Goal: Task Accomplishment & Management: Manage account settings

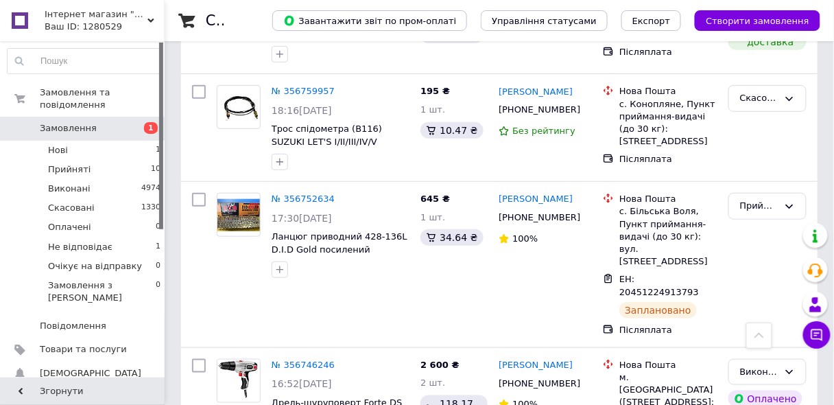
scroll to position [1482, 0]
click at [65, 163] on span "Прийняті" at bounding box center [69, 169] width 43 height 12
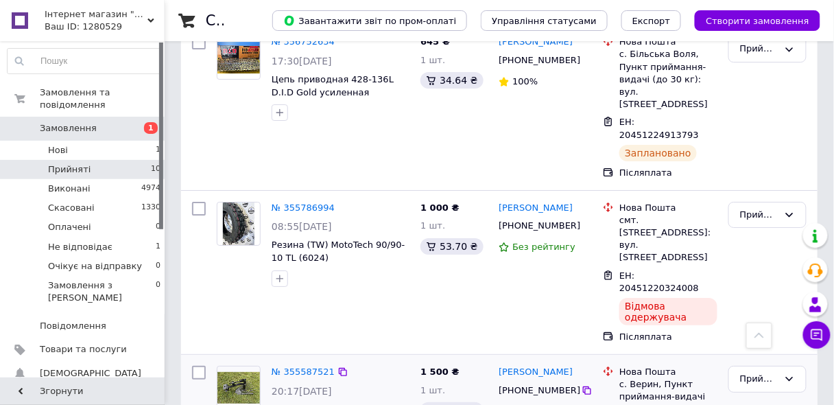
scroll to position [1183, 0]
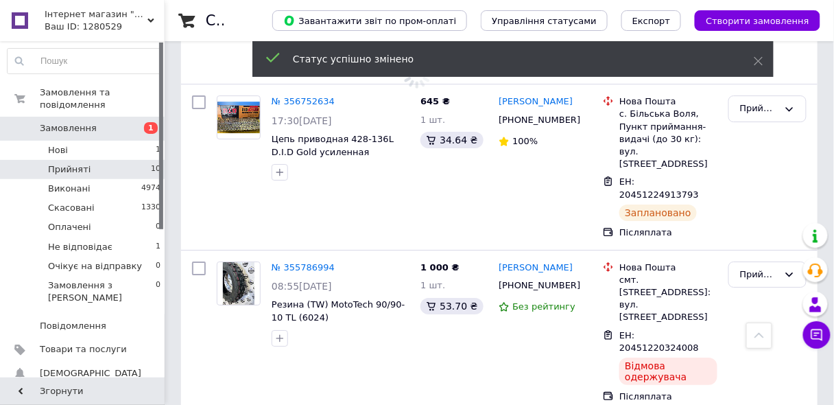
scroll to position [1128, 0]
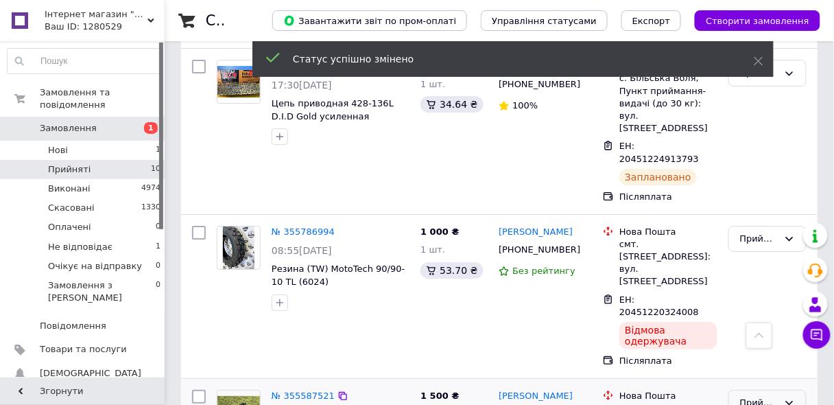
click at [760, 396] on div "Прийнято" at bounding box center [759, 403] width 38 height 14
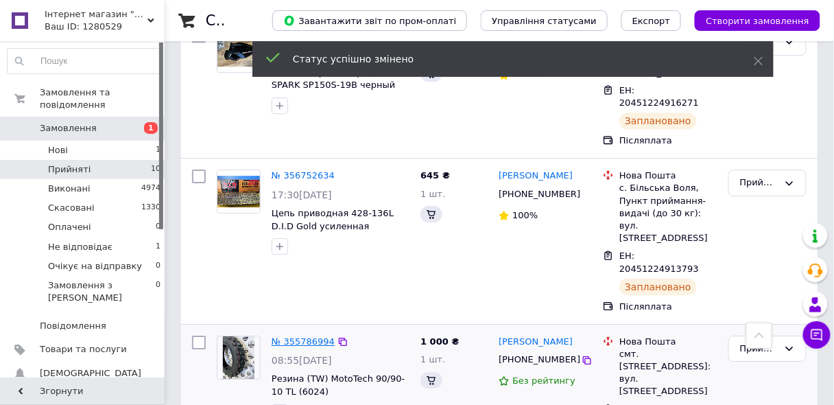
scroll to position [1018, 0]
click at [305, 336] on link "№ 355786994" at bounding box center [303, 341] width 63 height 10
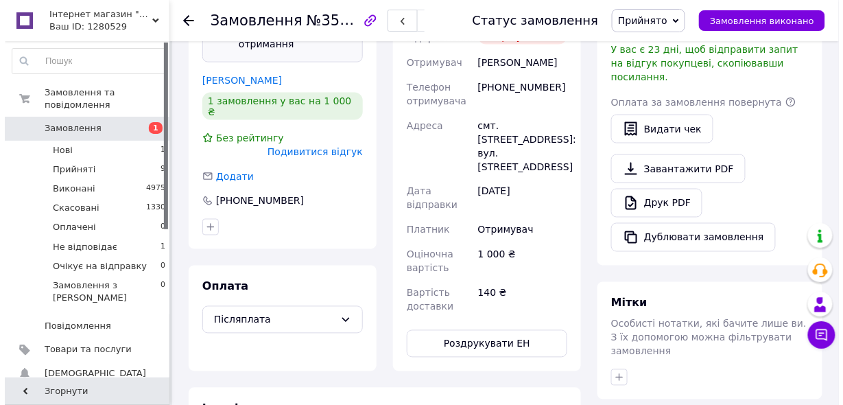
scroll to position [384, 0]
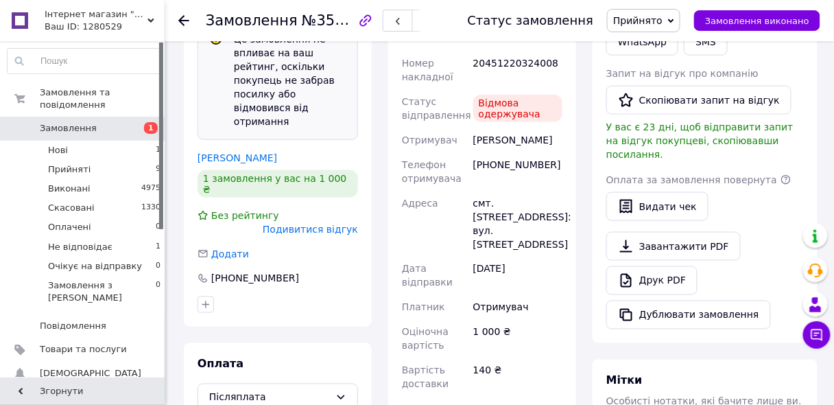
click at [335, 224] on span "Подивитися відгук" at bounding box center [310, 229] width 95 height 11
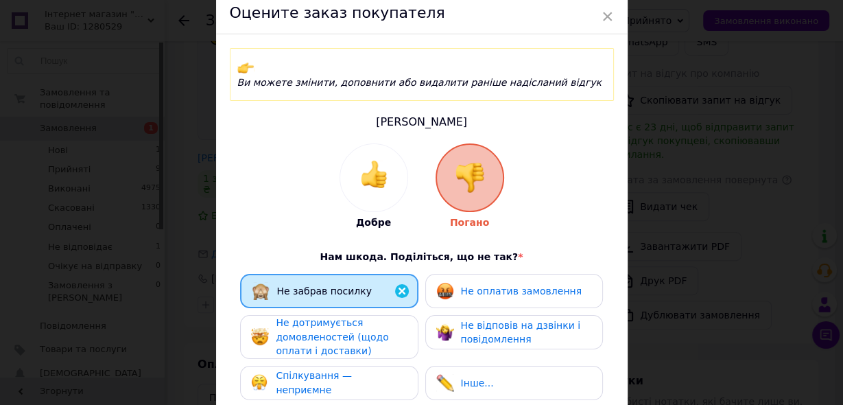
scroll to position [110, 0]
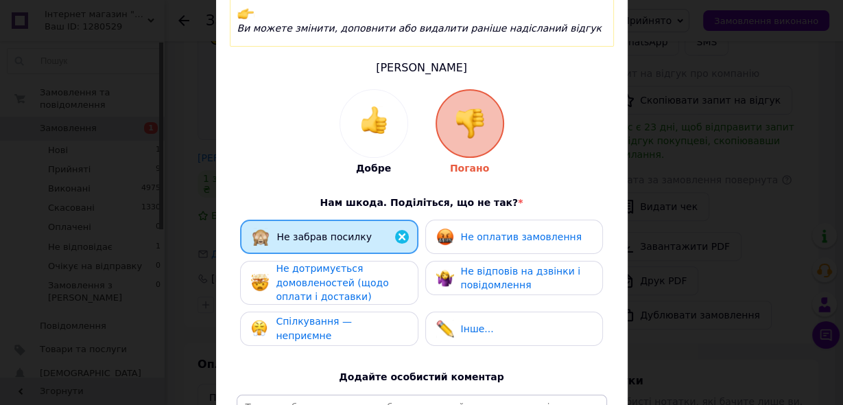
click at [346, 268] on span "Не дотримується домовленостей (щодо оплати і доставки)" at bounding box center [332, 282] width 113 height 39
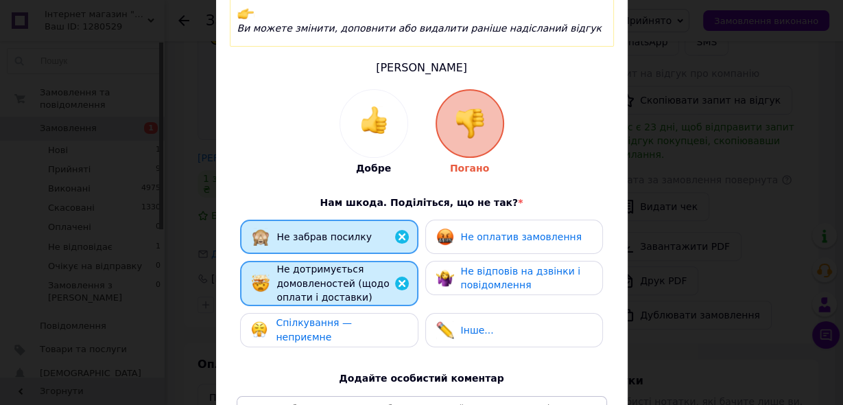
click at [519, 231] on span "Не оплатив замовлення" at bounding box center [521, 236] width 121 height 11
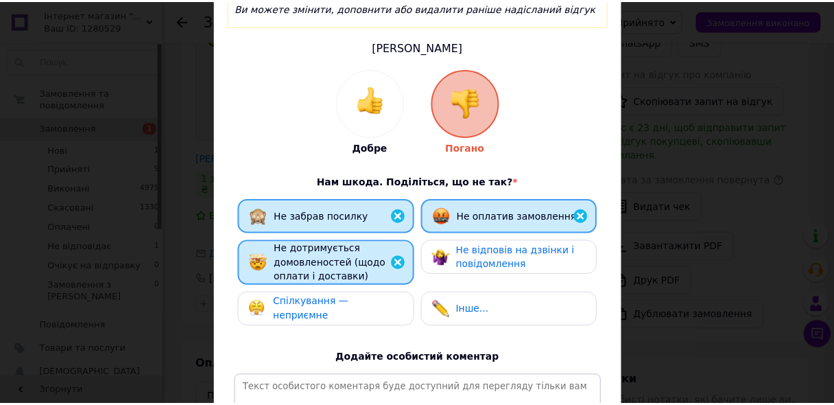
scroll to position [311, 0]
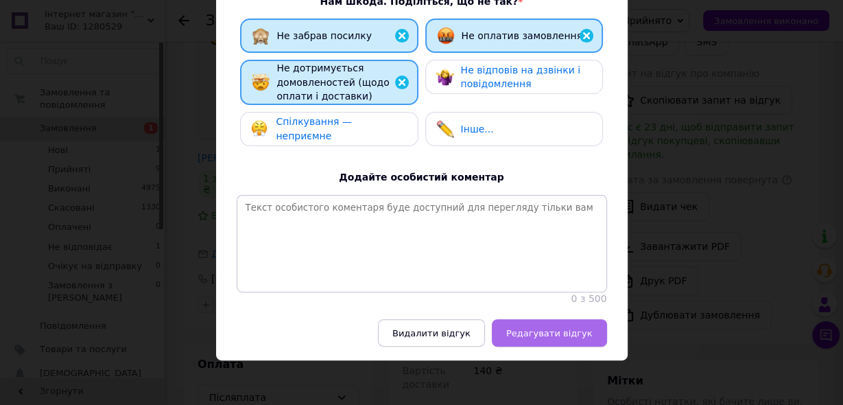
click at [552, 328] on span "Редагувати відгук" at bounding box center [549, 333] width 86 height 10
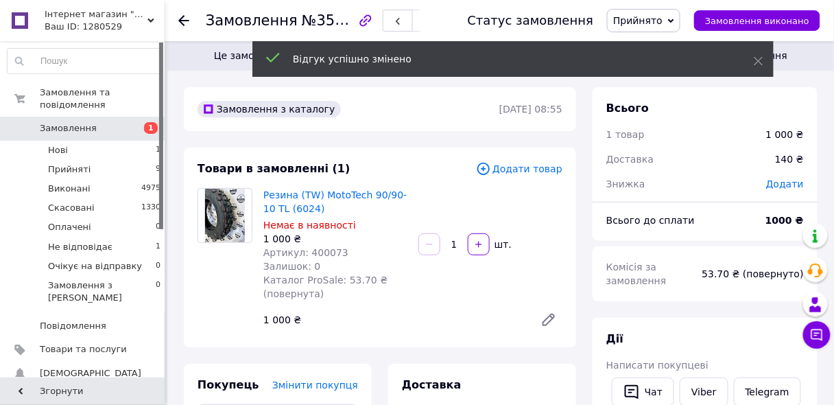
scroll to position [0, 0]
click at [67, 122] on span "Замовлення" at bounding box center [68, 128] width 57 height 12
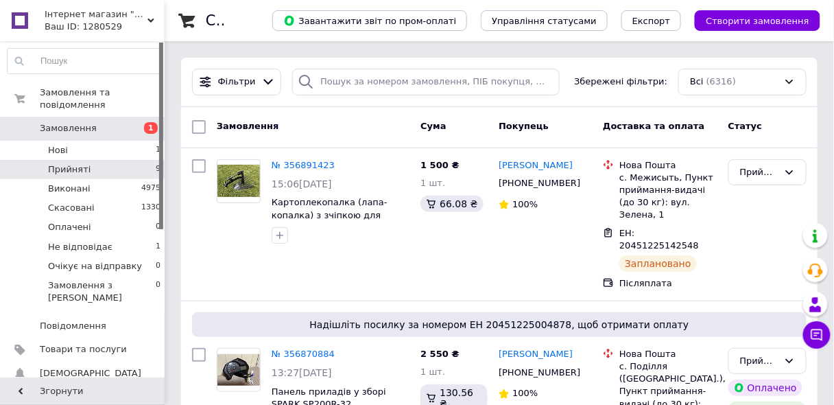
click at [69, 163] on span "Прийняті" at bounding box center [69, 169] width 43 height 12
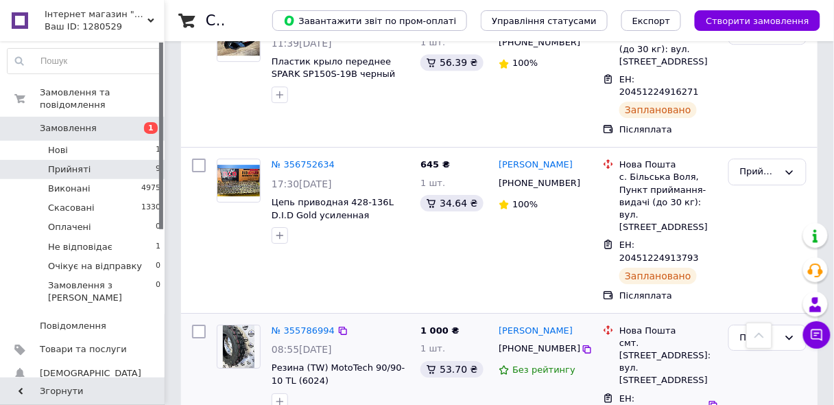
scroll to position [919, 0]
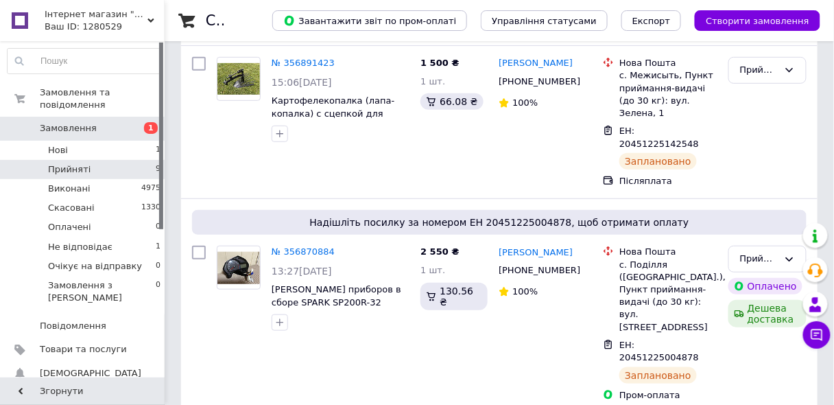
scroll to position [0, 0]
